Goal: Find specific page/section: Find specific page/section

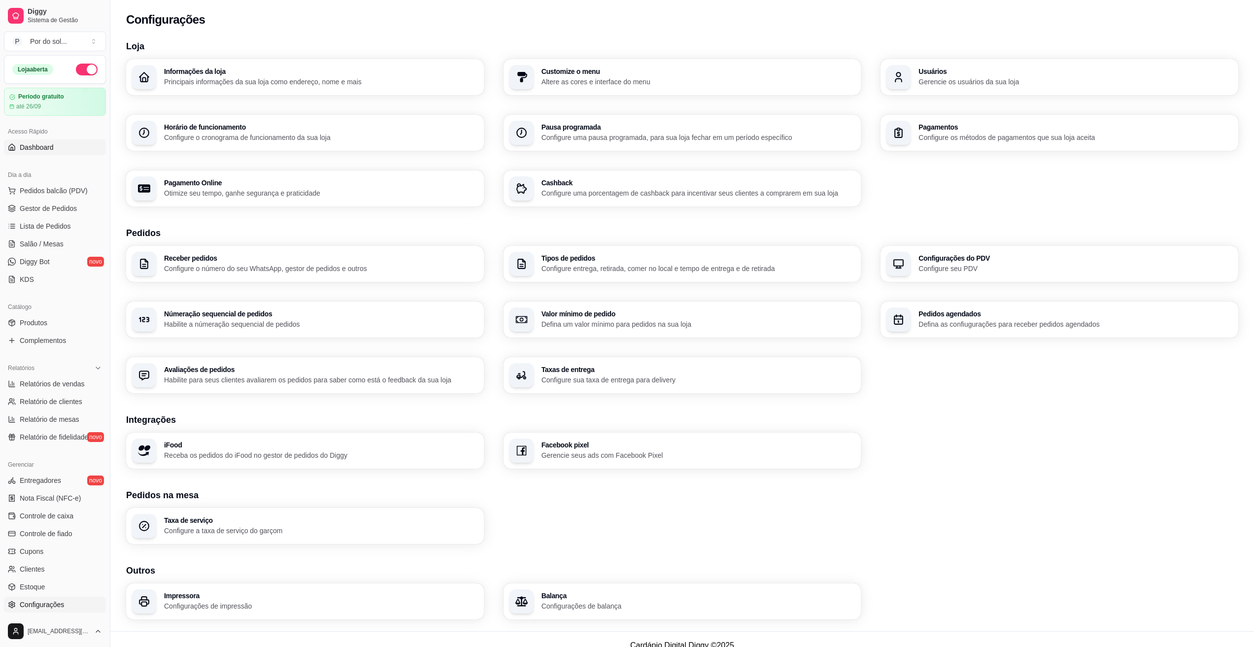
click at [51, 142] on span "Dashboard" at bounding box center [37, 147] width 34 height 10
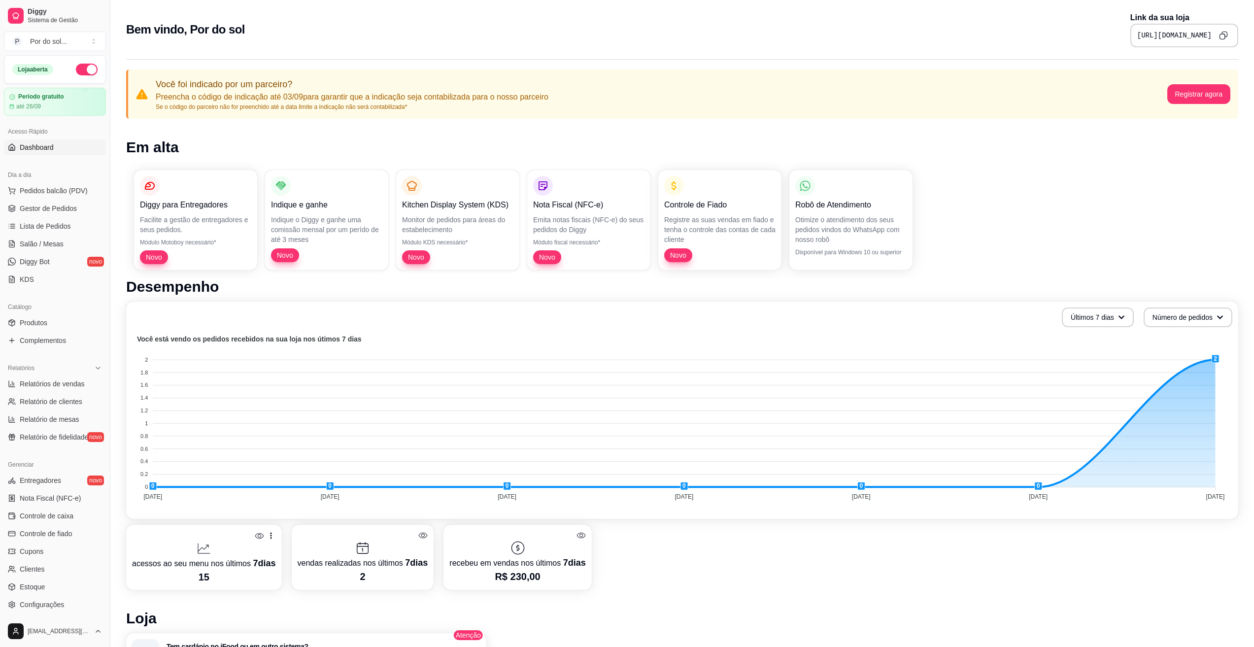
click at [1228, 35] on button "Copy to clipboard" at bounding box center [1224, 36] width 16 height 16
click at [39, 324] on span "Produtos" at bounding box center [34, 323] width 28 height 10
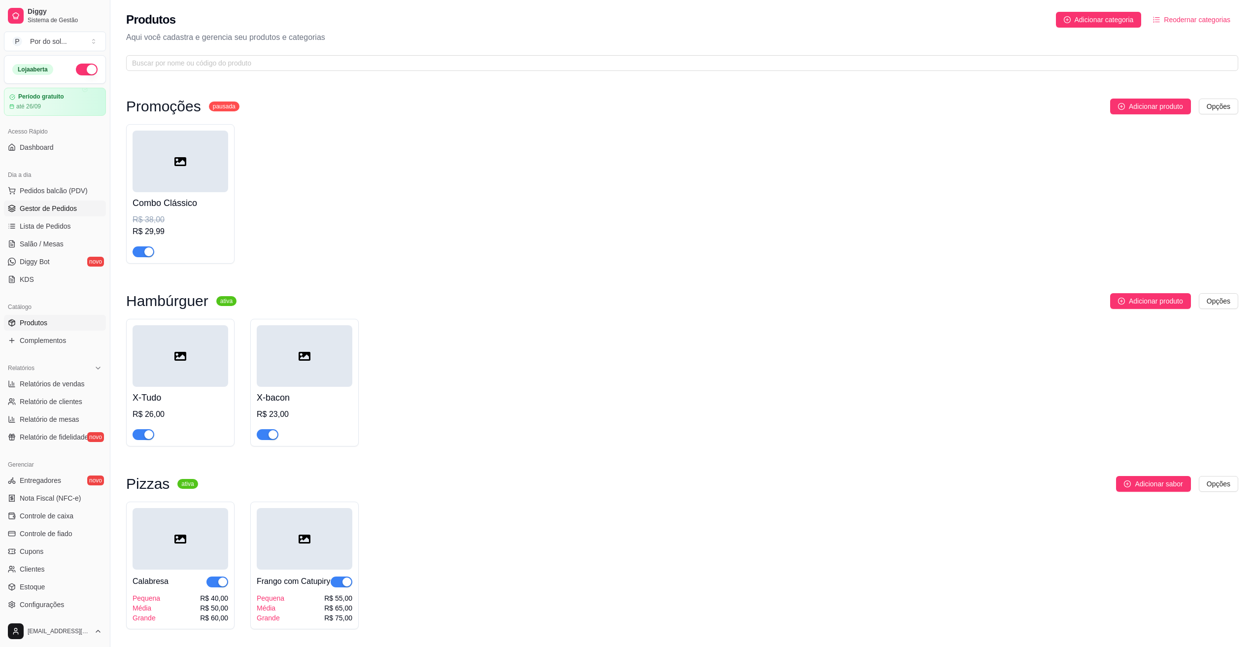
click at [55, 211] on span "Gestor de Pedidos" at bounding box center [48, 209] width 57 height 10
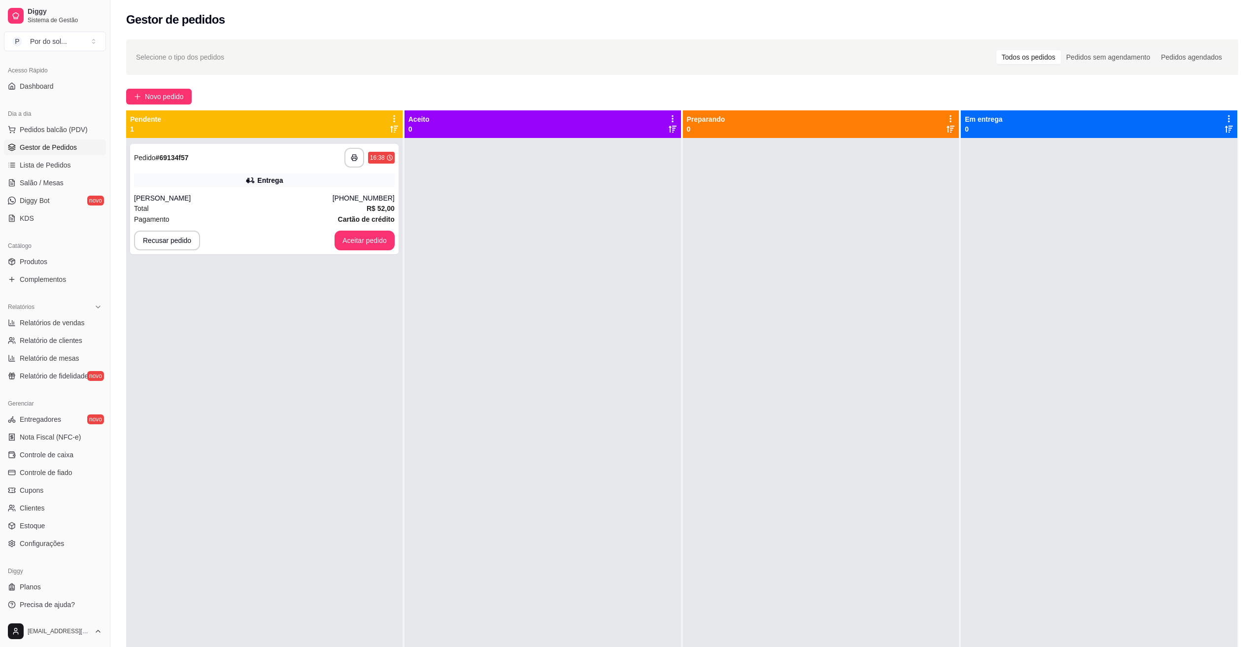
scroll to position [62, 0]
click at [351, 154] on button "button" at bounding box center [354, 158] width 20 height 20
